Goal: Find specific page/section: Find specific page/section

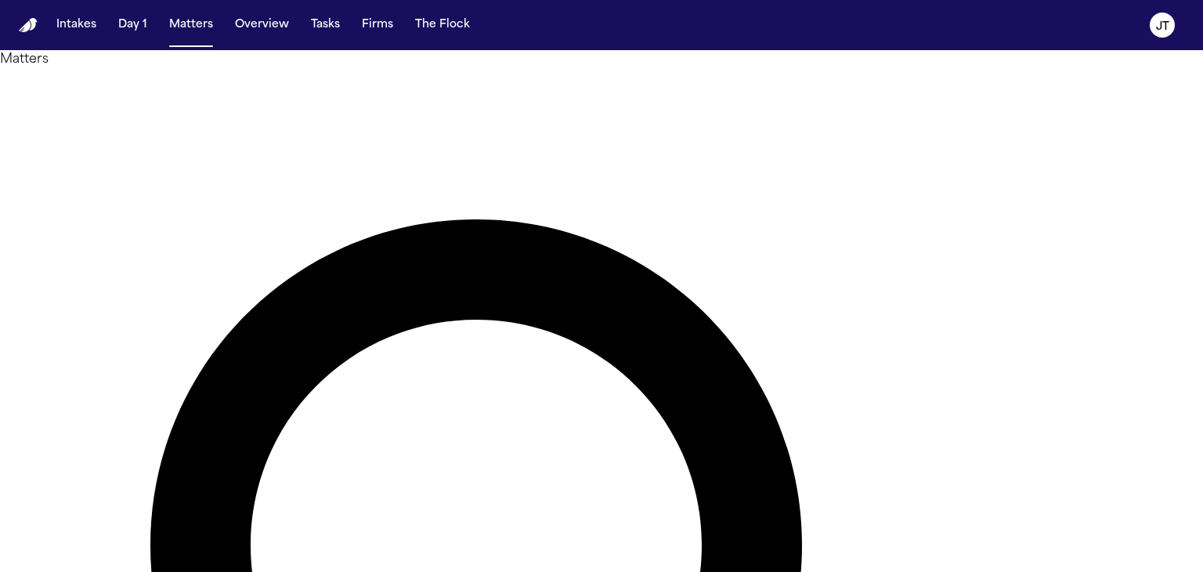
type input "*****"
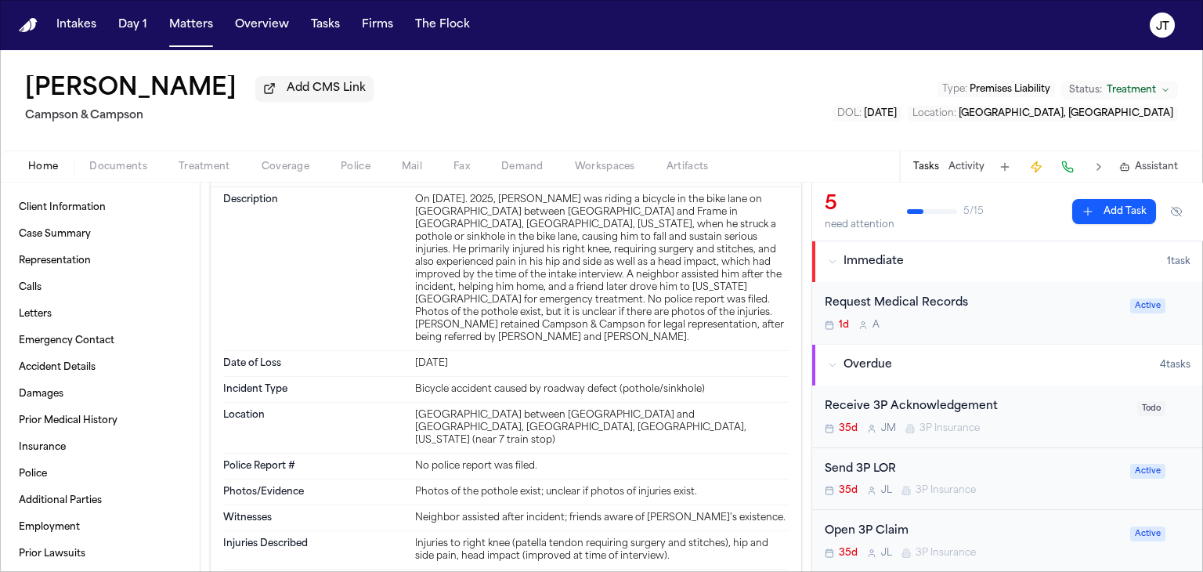
scroll to position [1096, 0]
